Goal: Information Seeking & Learning: Learn about a topic

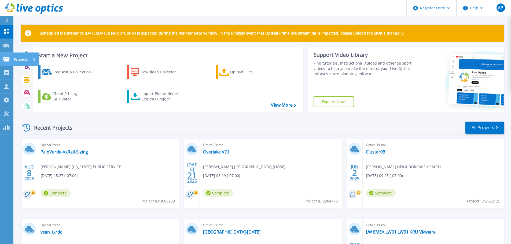
click at [4, 59] on icon at bounding box center [6, 59] width 6 height 5
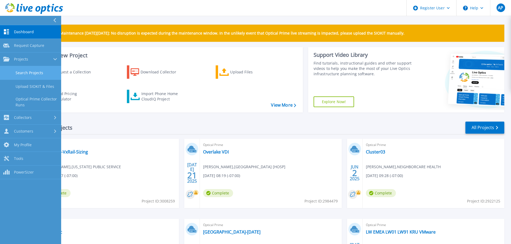
click at [17, 73] on link "Search Projects" at bounding box center [30, 73] width 61 height 14
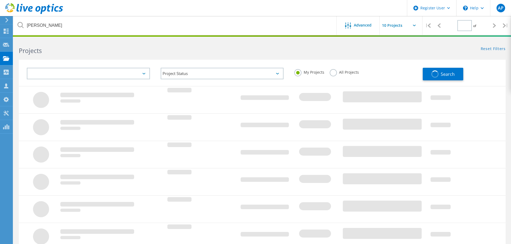
type input "1"
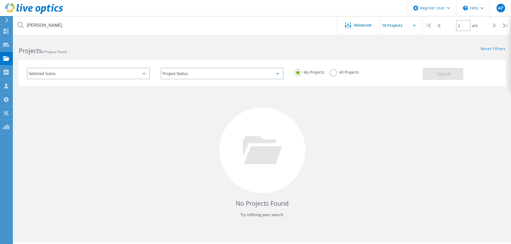
click at [330, 73] on label "All Projects" at bounding box center [343, 71] width 29 height 5
click at [0, 0] on input "All Projects" at bounding box center [0, 0] width 0 height 0
click at [451, 73] on button "Search" at bounding box center [442, 74] width 40 height 12
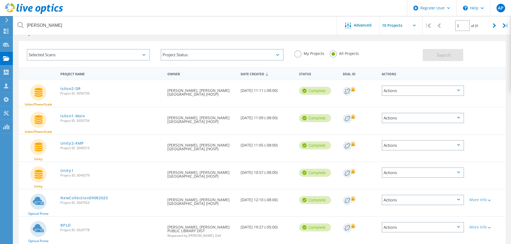
scroll to position [27, 0]
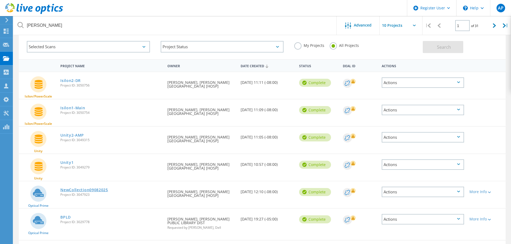
click at [102, 188] on link "NewCollection09082025" at bounding box center [84, 190] width 48 height 4
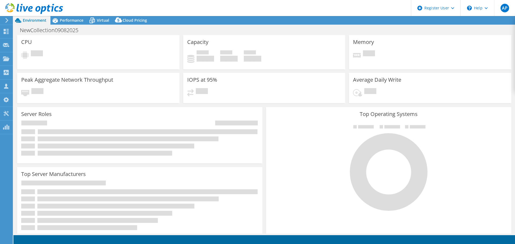
select select "USD"
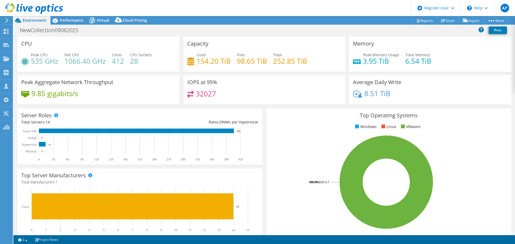
click at [206, 97] on h4 "32027" at bounding box center [206, 94] width 20 height 6
click at [259, 90] on div "IOPS at 95% 32027" at bounding box center [264, 89] width 162 height 29
click at [70, 22] on span "Performance" at bounding box center [72, 20] width 24 height 5
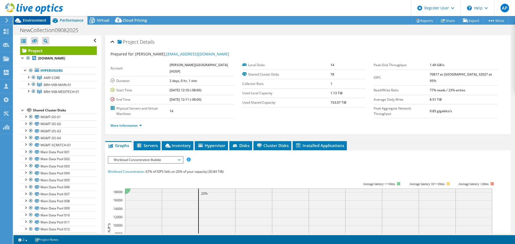
click at [36, 23] on span "Environment" at bounding box center [35, 20] width 24 height 5
